Goal: Information Seeking & Learning: Get advice/opinions

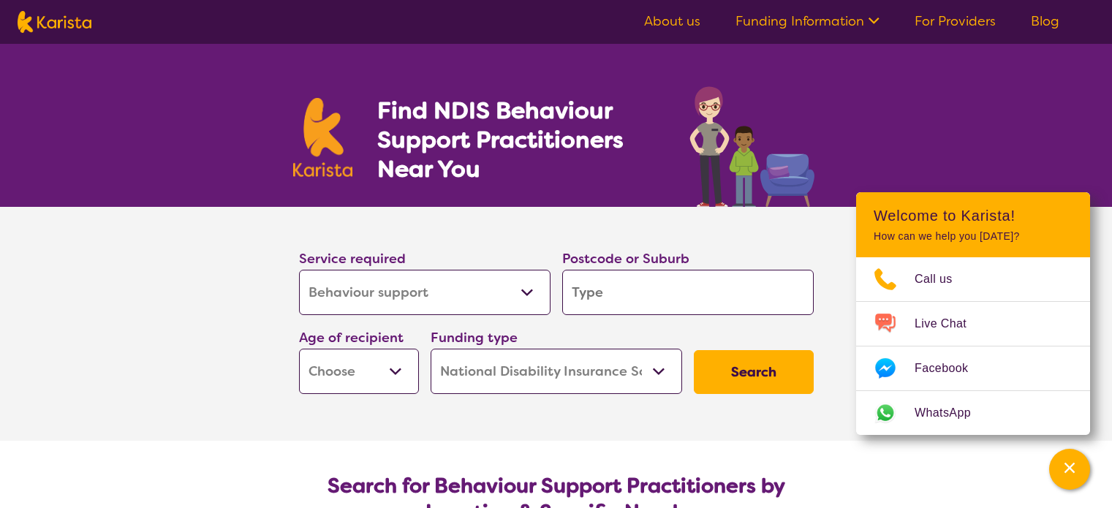
select select "Behaviour support"
select select "NDIS"
select select "Behaviour support"
select select "NDIS"
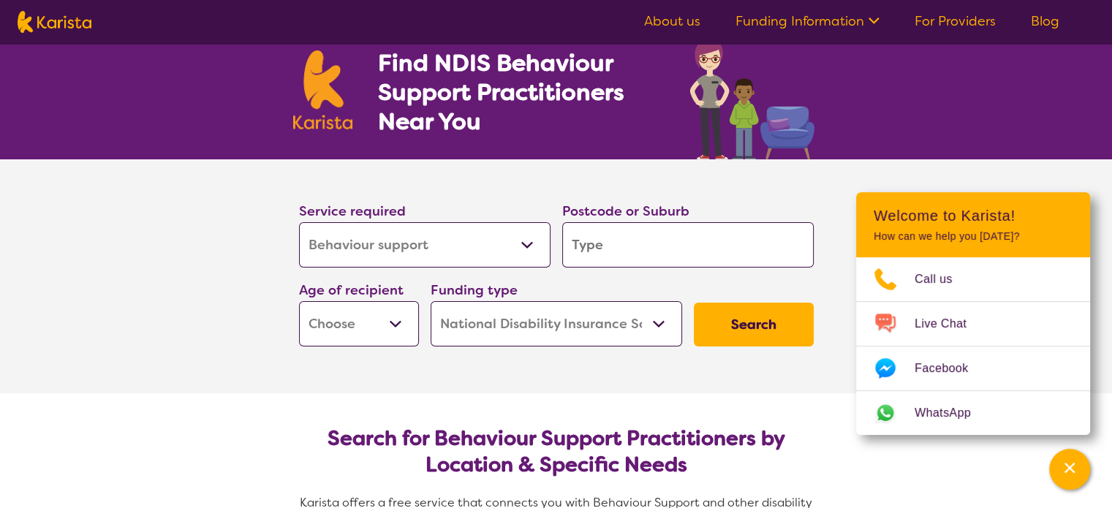
scroll to position [73, 0]
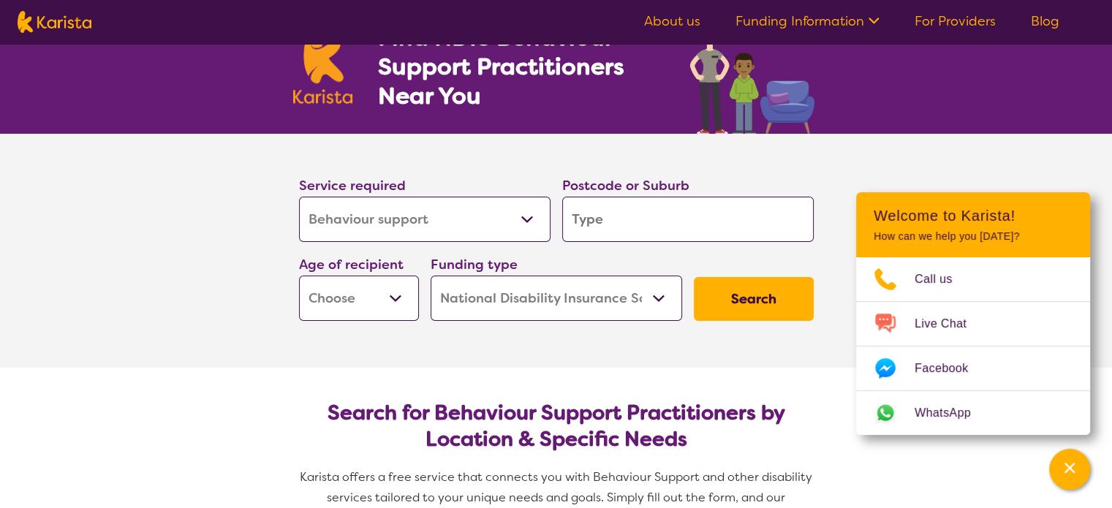
click at [746, 236] on input "search" at bounding box center [688, 219] width 252 height 45
type input "2"
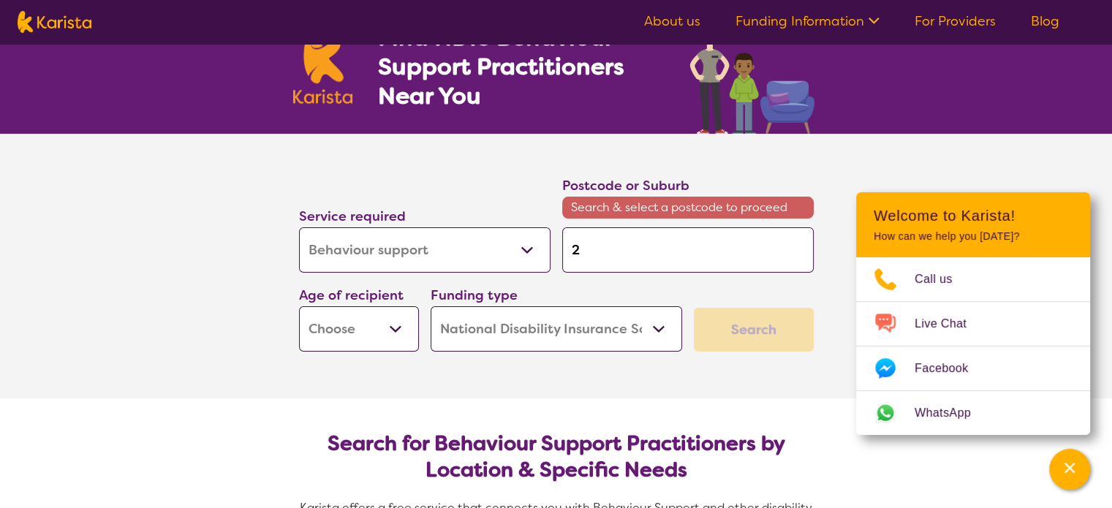
type input "25"
type input "257"
type input "2570"
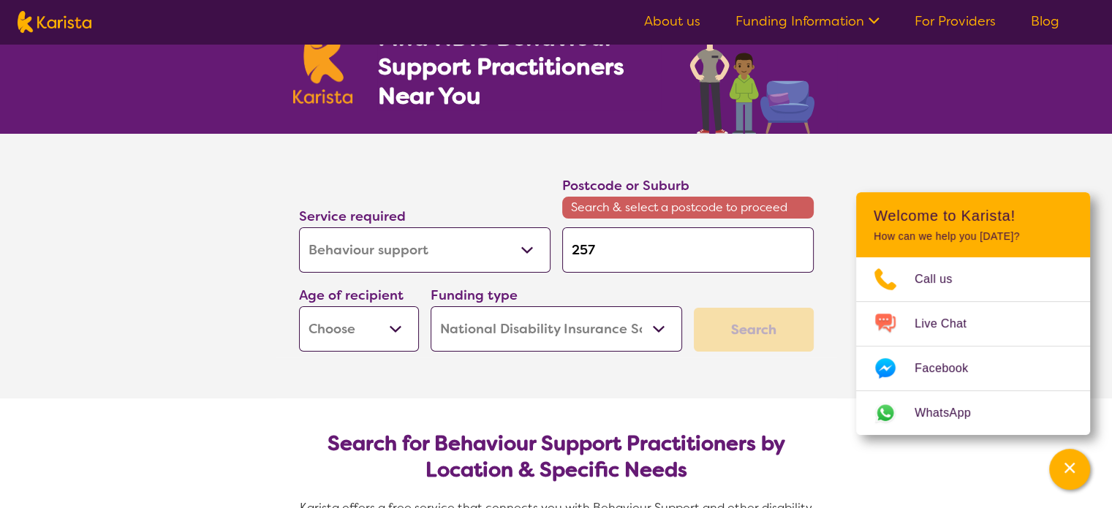
type input "2570"
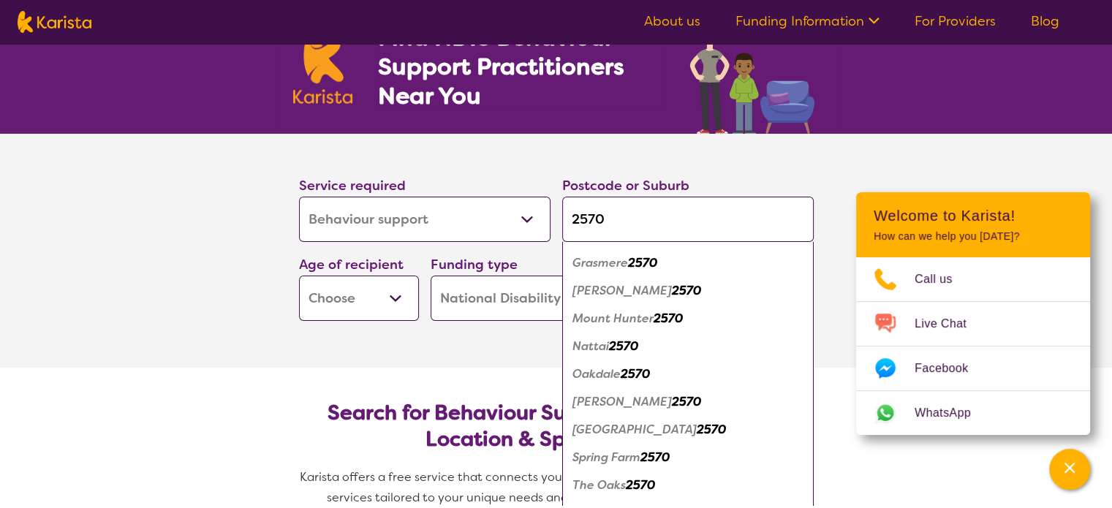
scroll to position [355, 0]
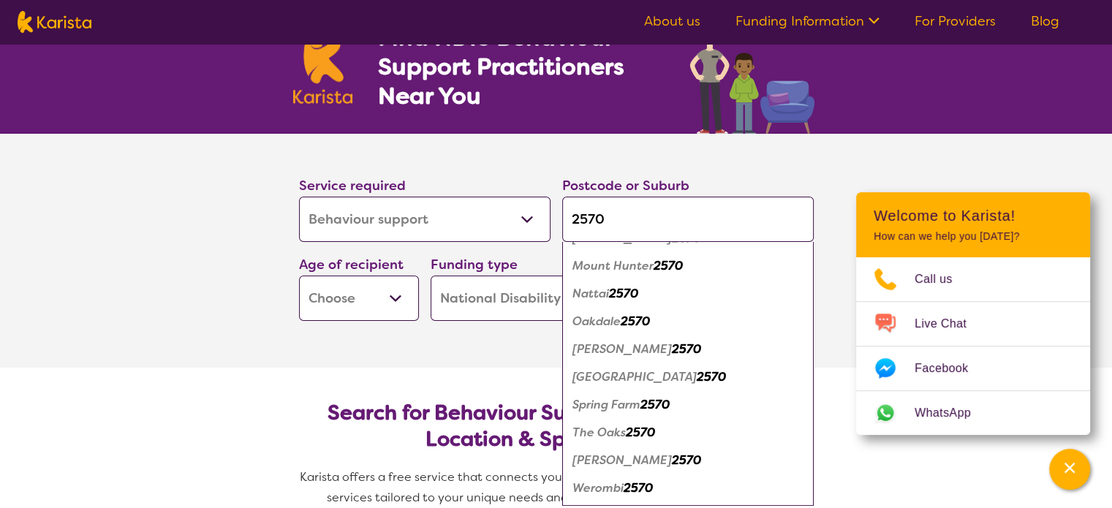
type input "2570"
click at [619, 432] on em "The Oaks" at bounding box center [599, 432] width 53 height 15
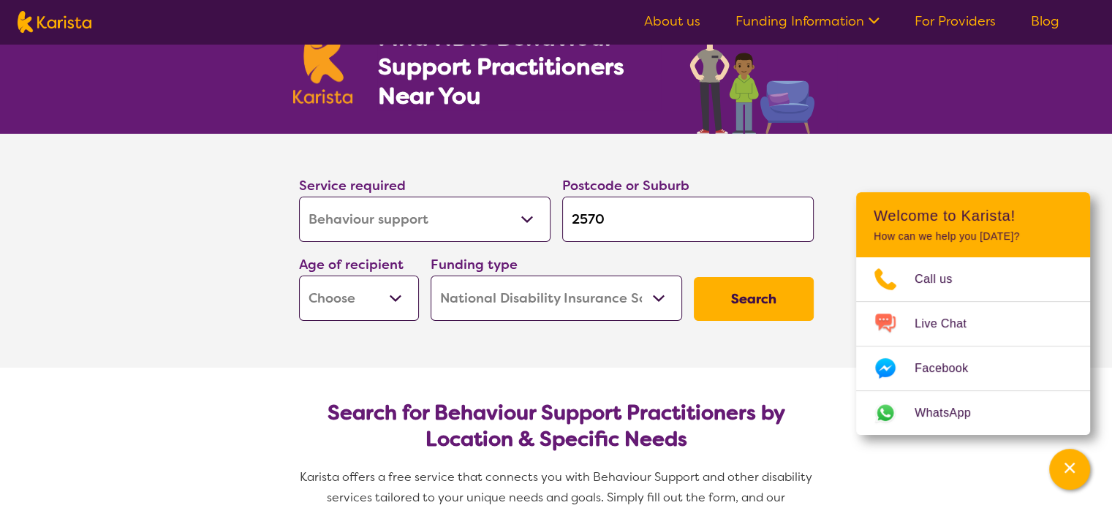
scroll to position [0, 0]
click at [398, 329] on section "Service required Allied Health Assistant Assessment ([MEDICAL_DATA] or [MEDICAL…" at bounding box center [556, 251] width 585 height 234
click at [393, 317] on select "Early Childhood - 0 to 9 Child - 10 to 11 Adolescent - 12 to 17 Adult - 18 to 6…" at bounding box center [359, 298] width 120 height 45
select select "AS"
click at [299, 276] on select "Early Childhood - 0 to 9 Child - 10 to 11 Adolescent - 12 to 17 Adult - 18 to 6…" at bounding box center [359, 298] width 120 height 45
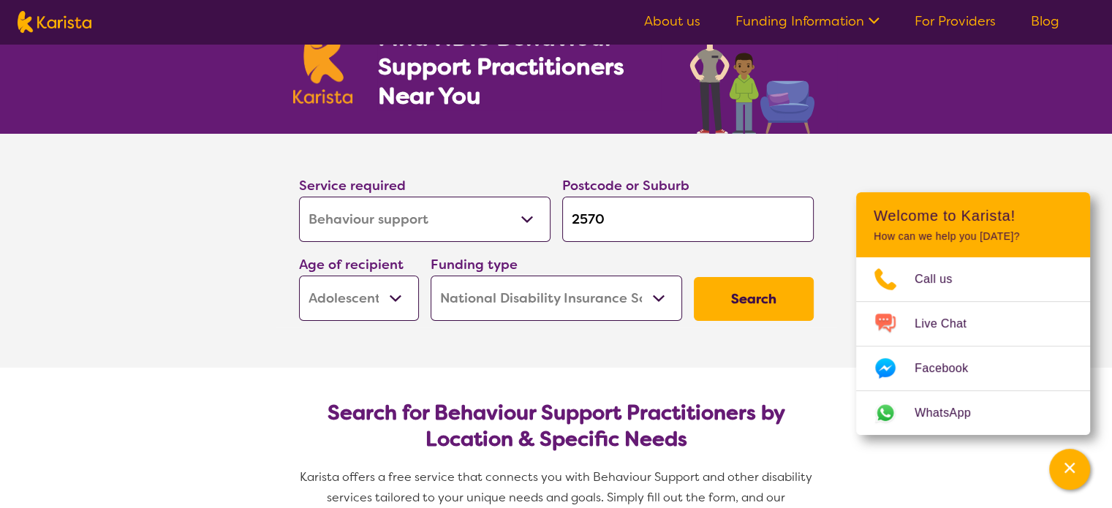
select select "AS"
click at [773, 309] on button "Search" at bounding box center [754, 299] width 120 height 44
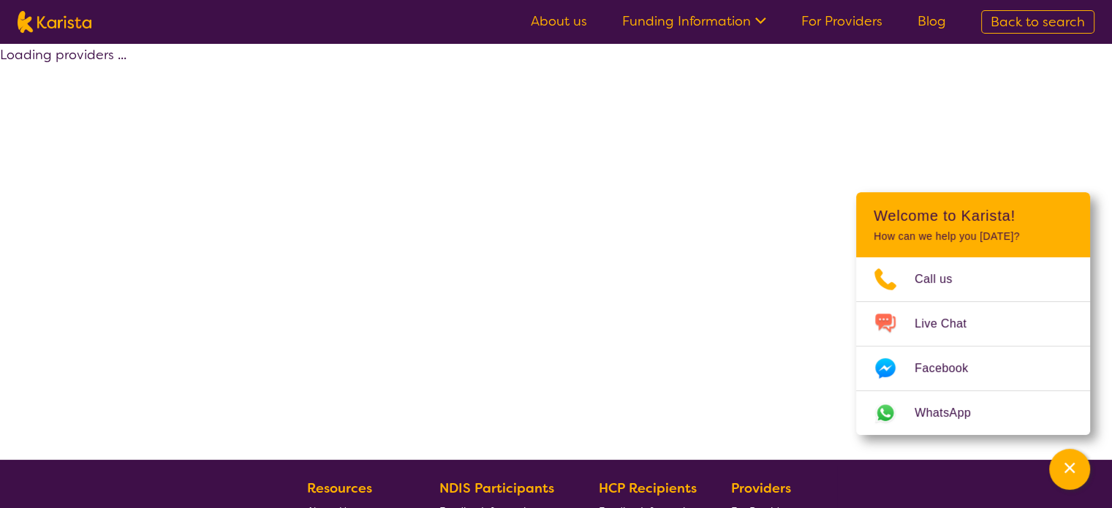
select select "by_score"
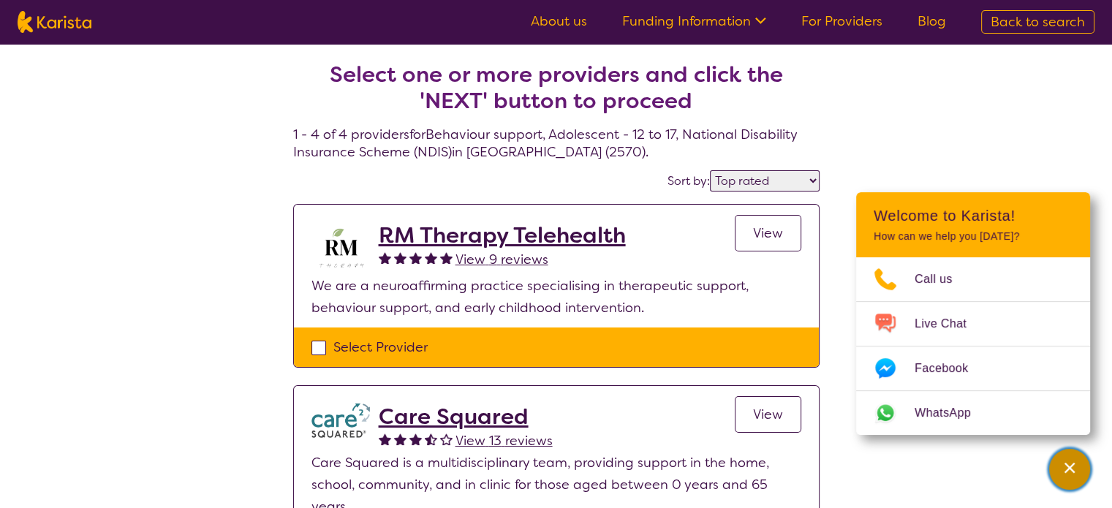
click at [1073, 458] on div "Channel Menu" at bounding box center [1069, 469] width 29 height 32
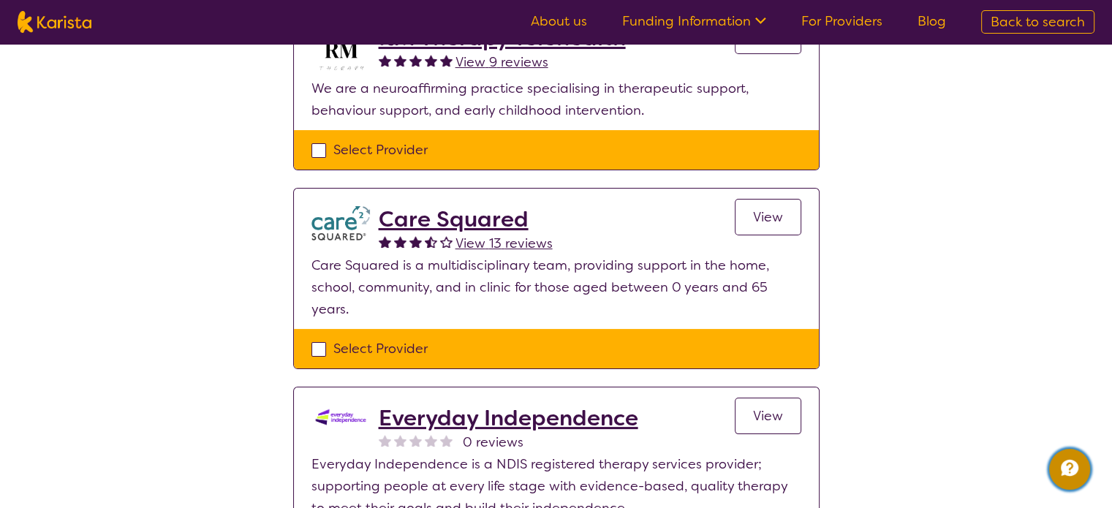
scroll to position [73, 0]
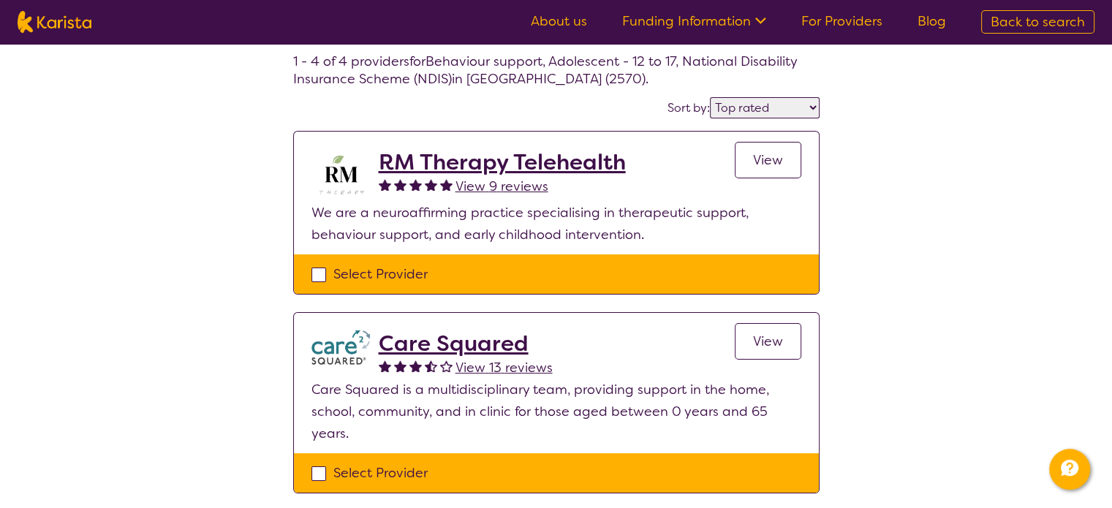
click at [481, 181] on span "View 9 reviews" at bounding box center [502, 187] width 93 height 18
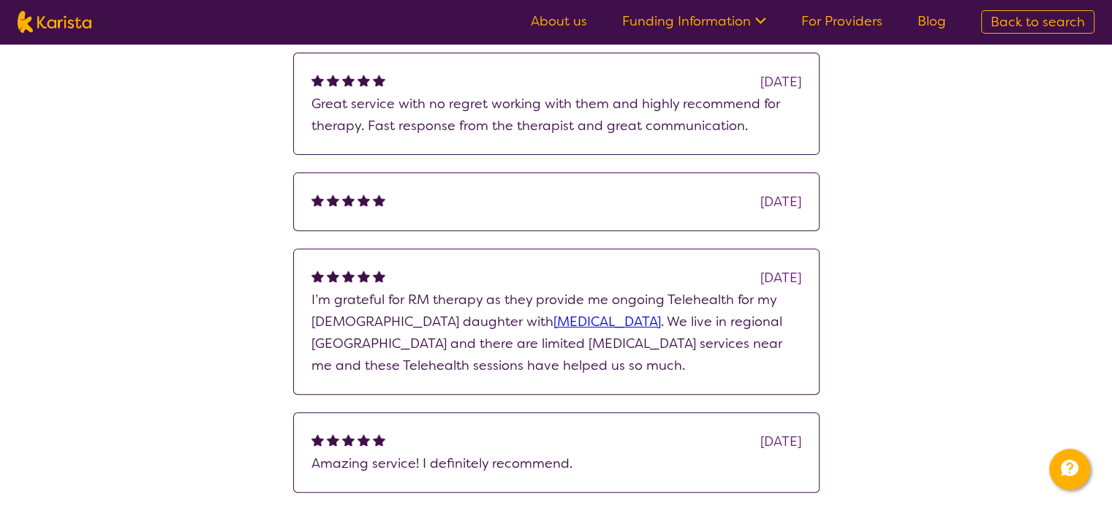
scroll to position [512, 0]
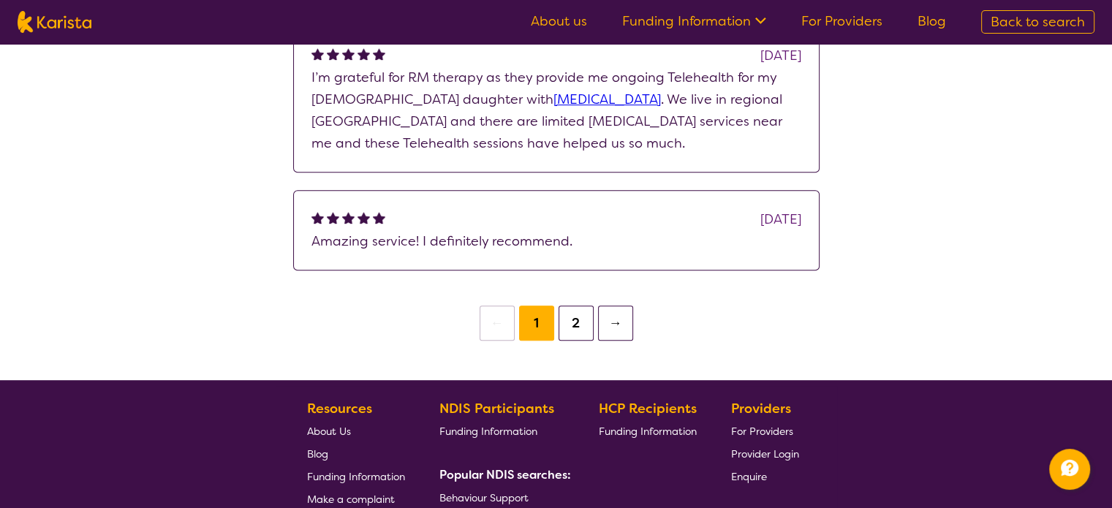
click at [579, 311] on button "2" at bounding box center [576, 323] width 35 height 35
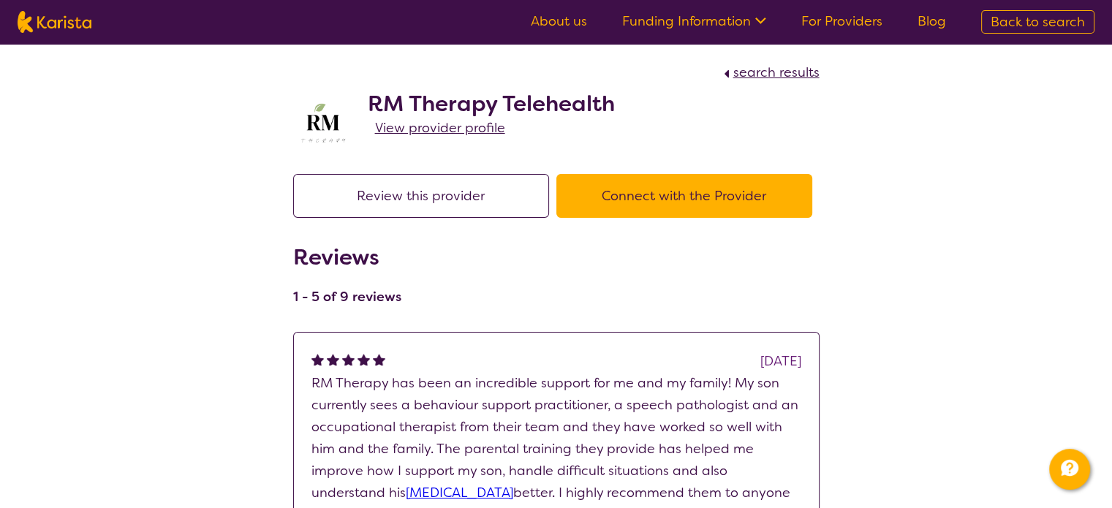
select select "by_score"
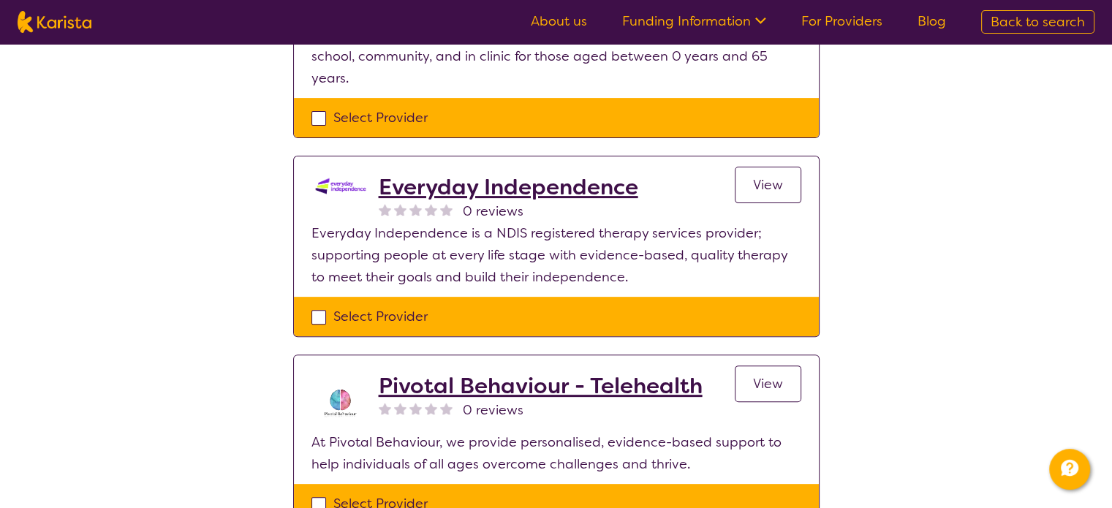
scroll to position [512, 0]
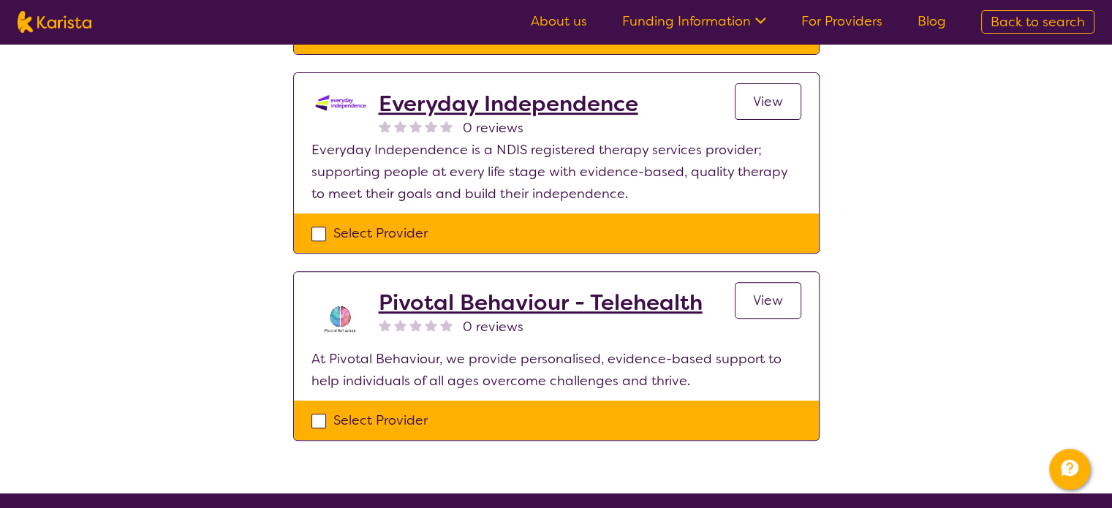
click at [756, 93] on span "View" at bounding box center [768, 102] width 30 height 18
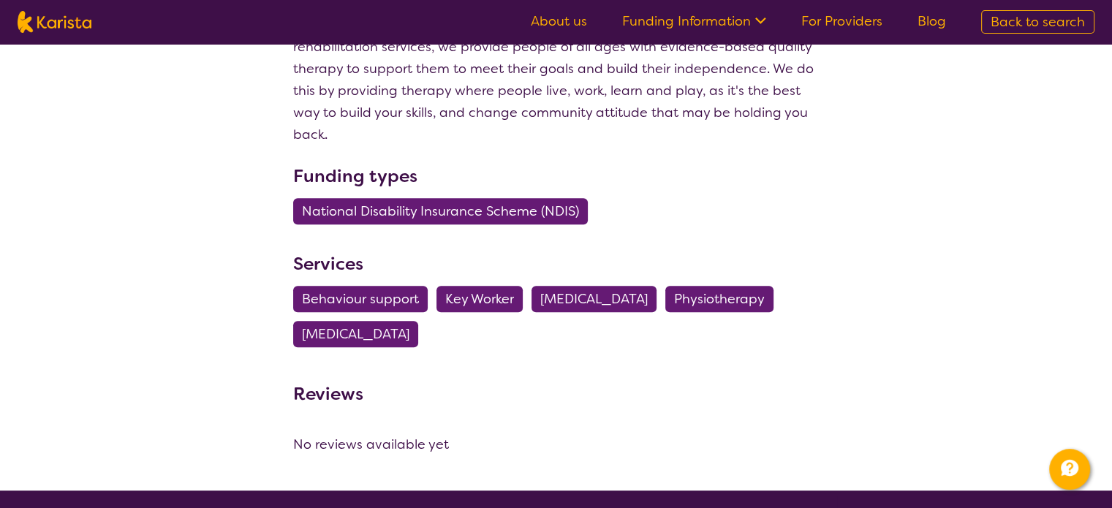
scroll to position [585, 0]
